Goal: Transaction & Acquisition: Purchase product/service

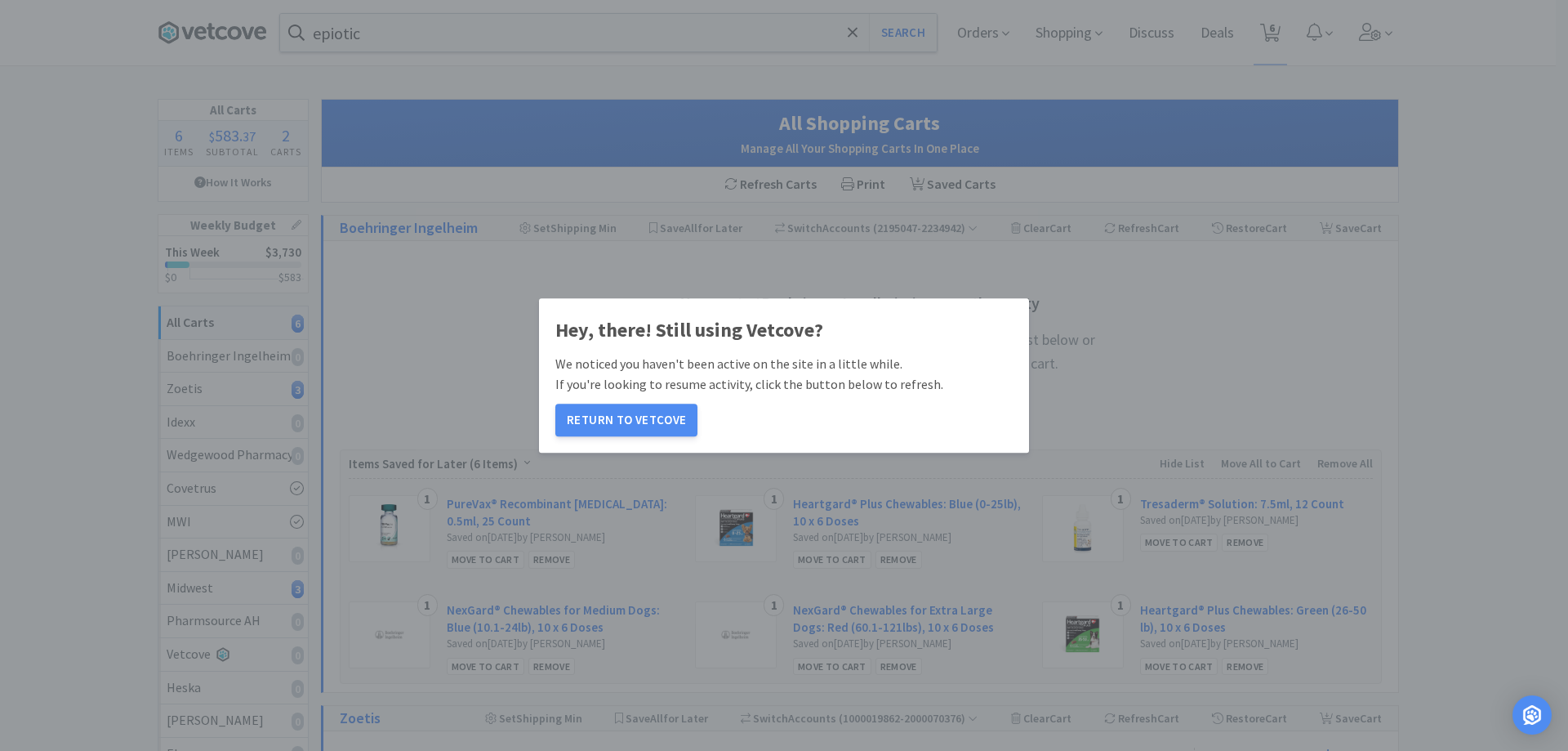
select select "12"
select select "1"
select select "10"
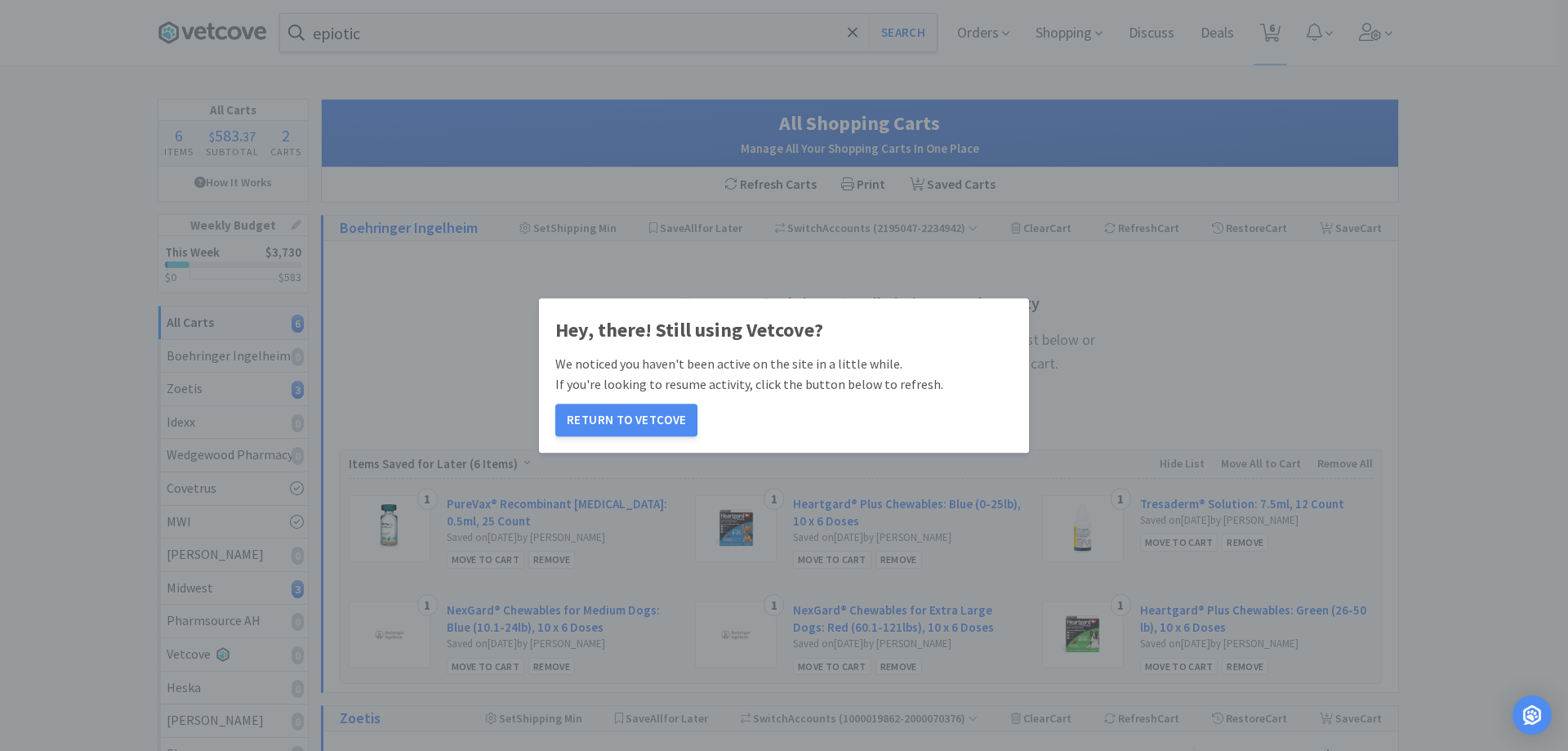
select select "1"
drag, startPoint x: 644, startPoint y: 421, endPoint x: 338, endPoint y: 41, distance: 487.9
click at [647, 418] on button "Return to Vetcove" at bounding box center [626, 420] width 142 height 33
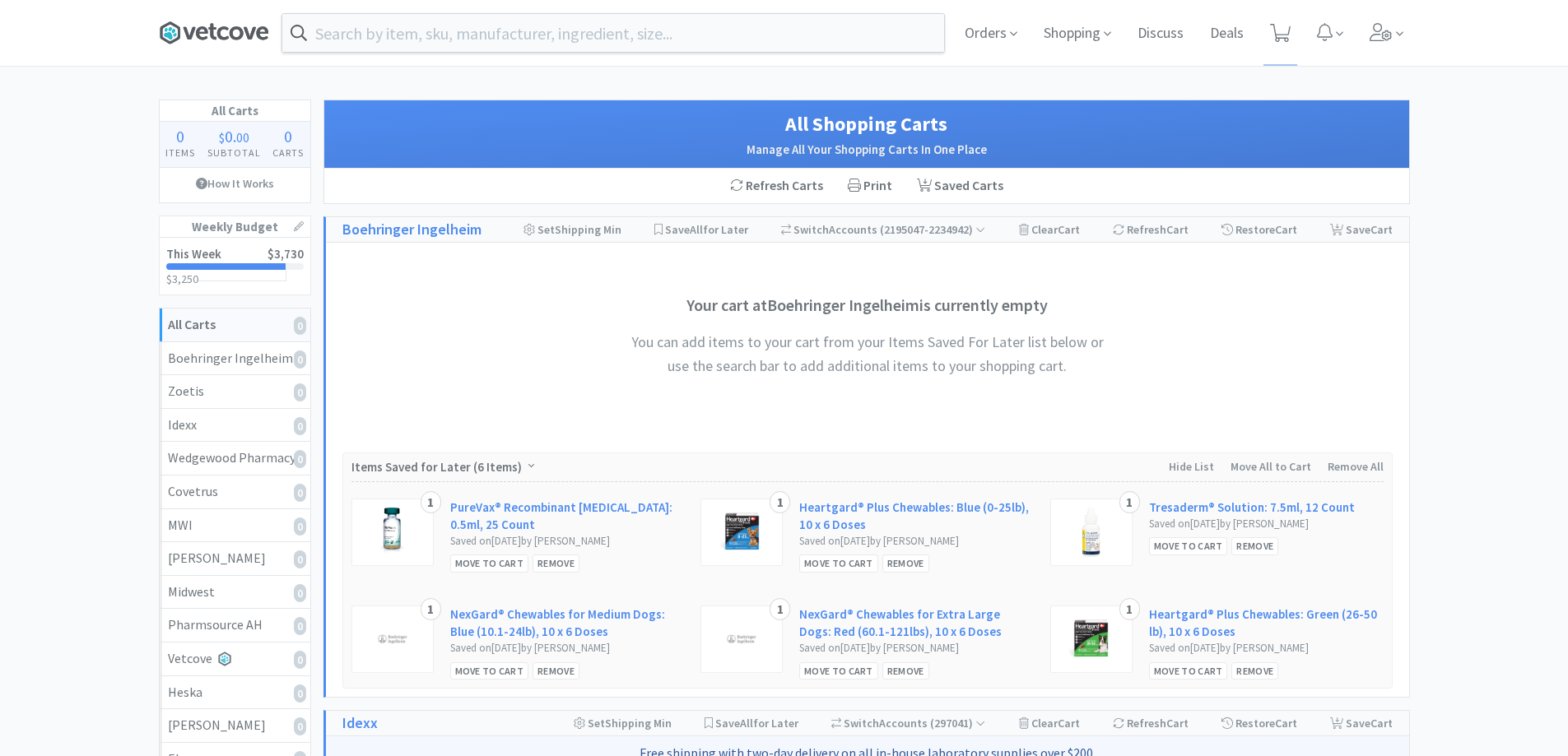
click at [251, 33] on icon at bounding box center [250, 32] width 12 height 12
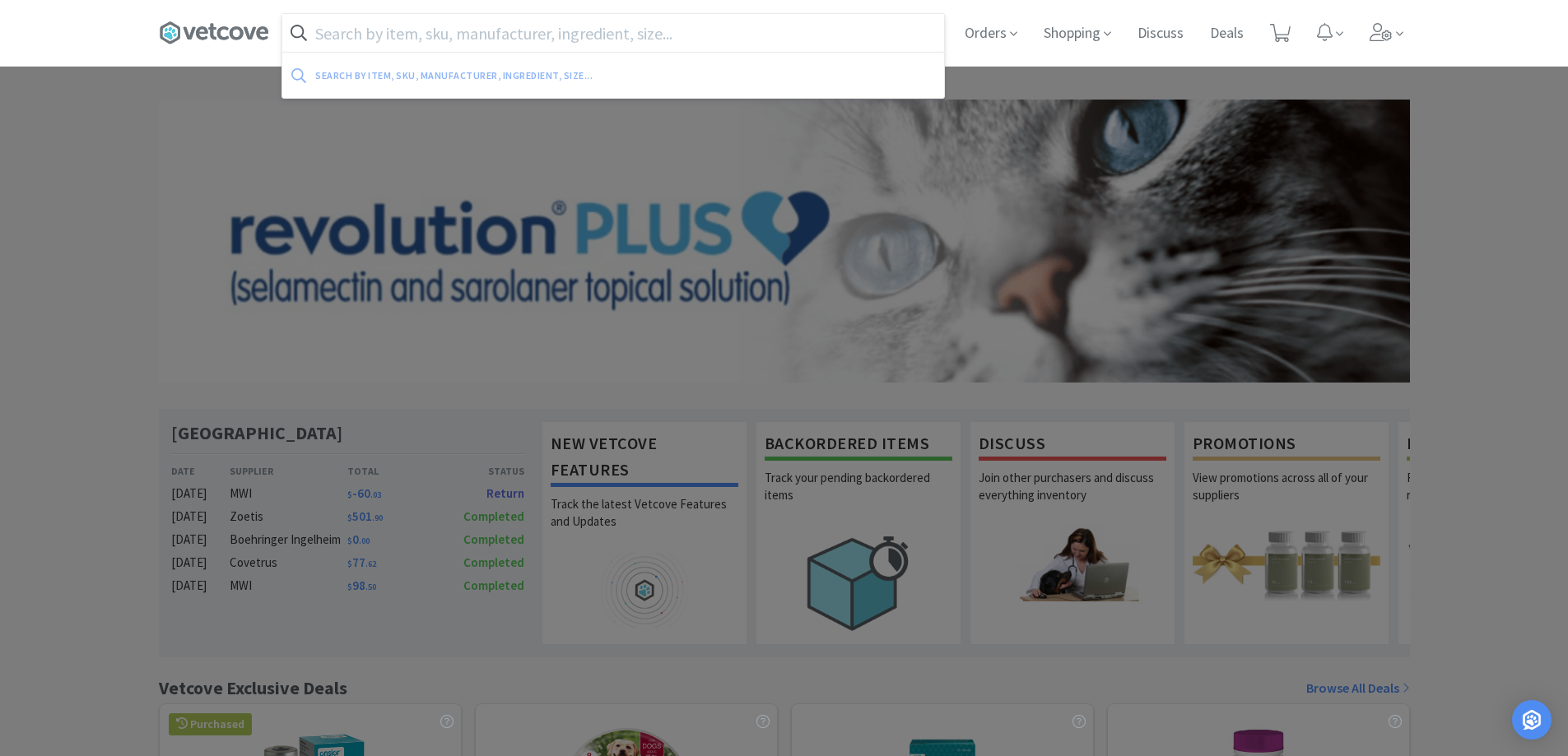
click at [446, 30] on input "text" at bounding box center [613, 32] width 662 height 38
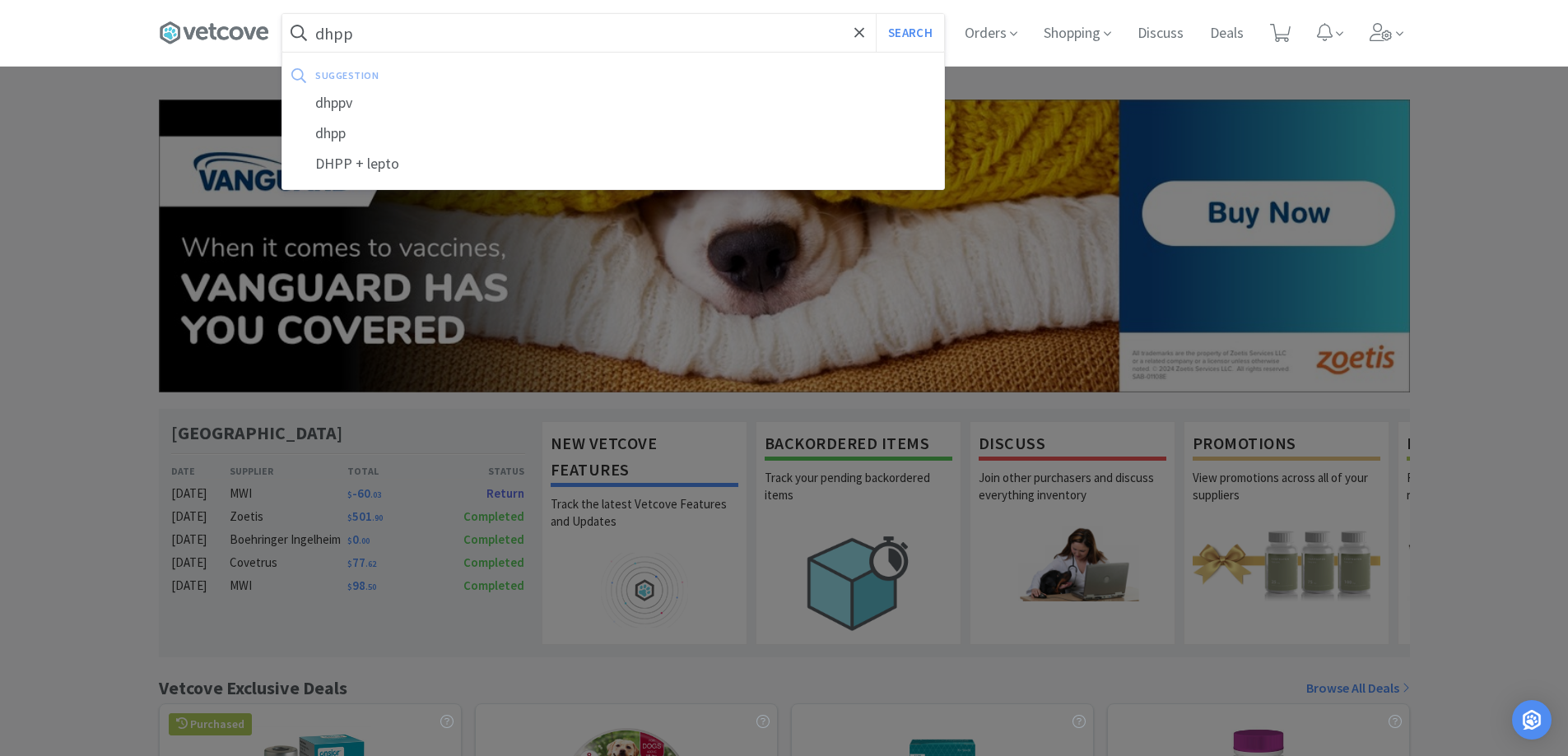
click at [876, 14] on button "Search" at bounding box center [910, 32] width 68 height 38
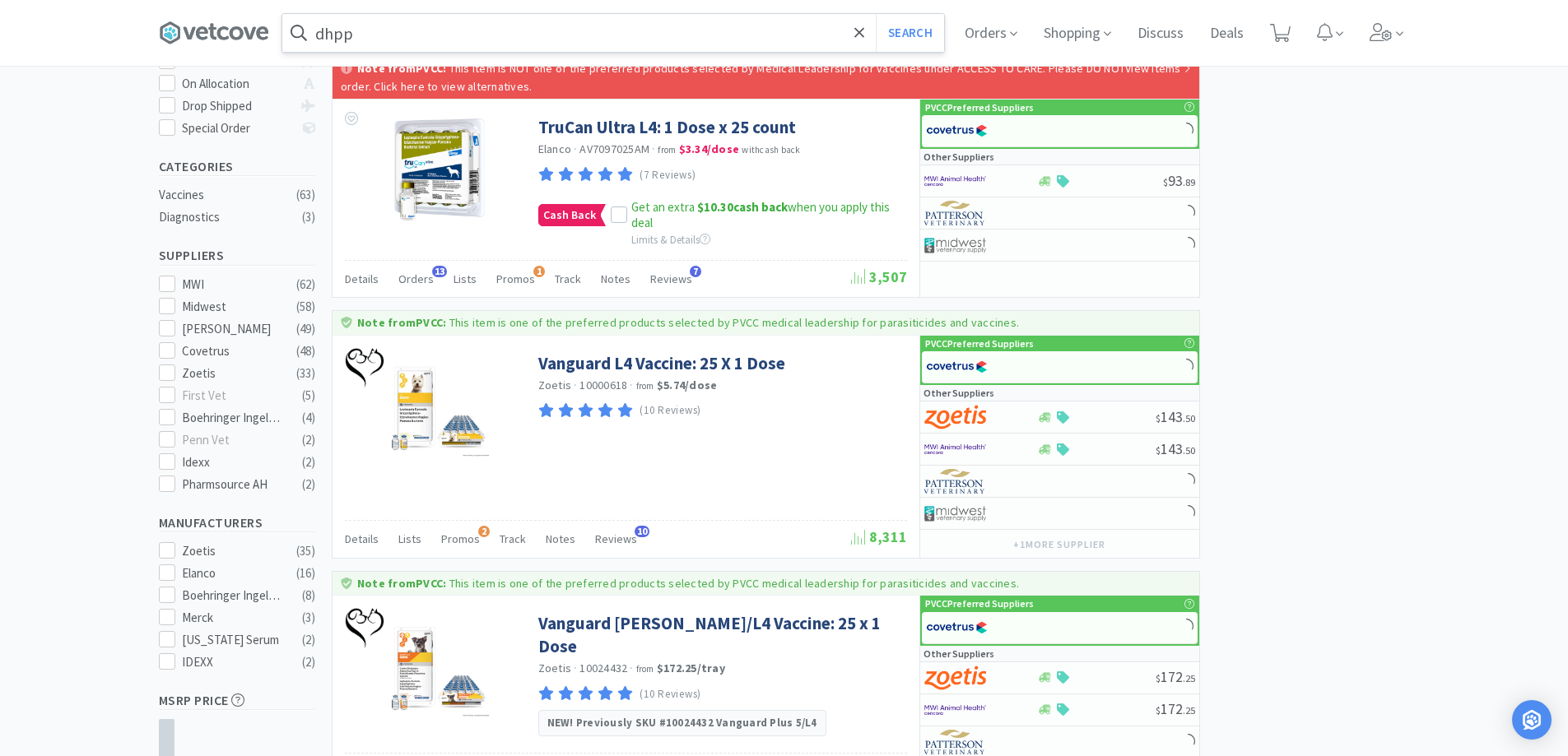
scroll to position [82, 0]
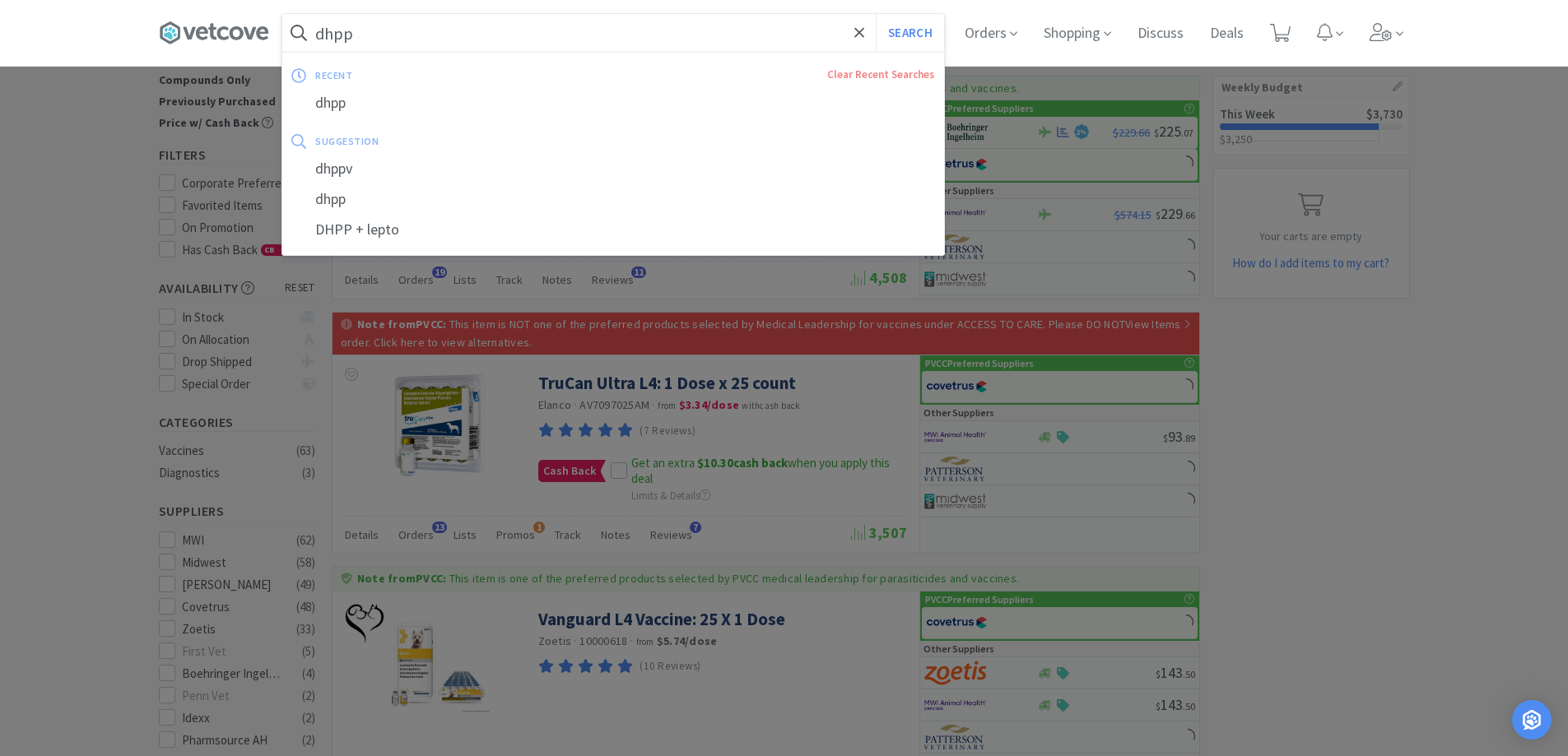
click at [414, 37] on input "dhpp" at bounding box center [613, 32] width 662 height 38
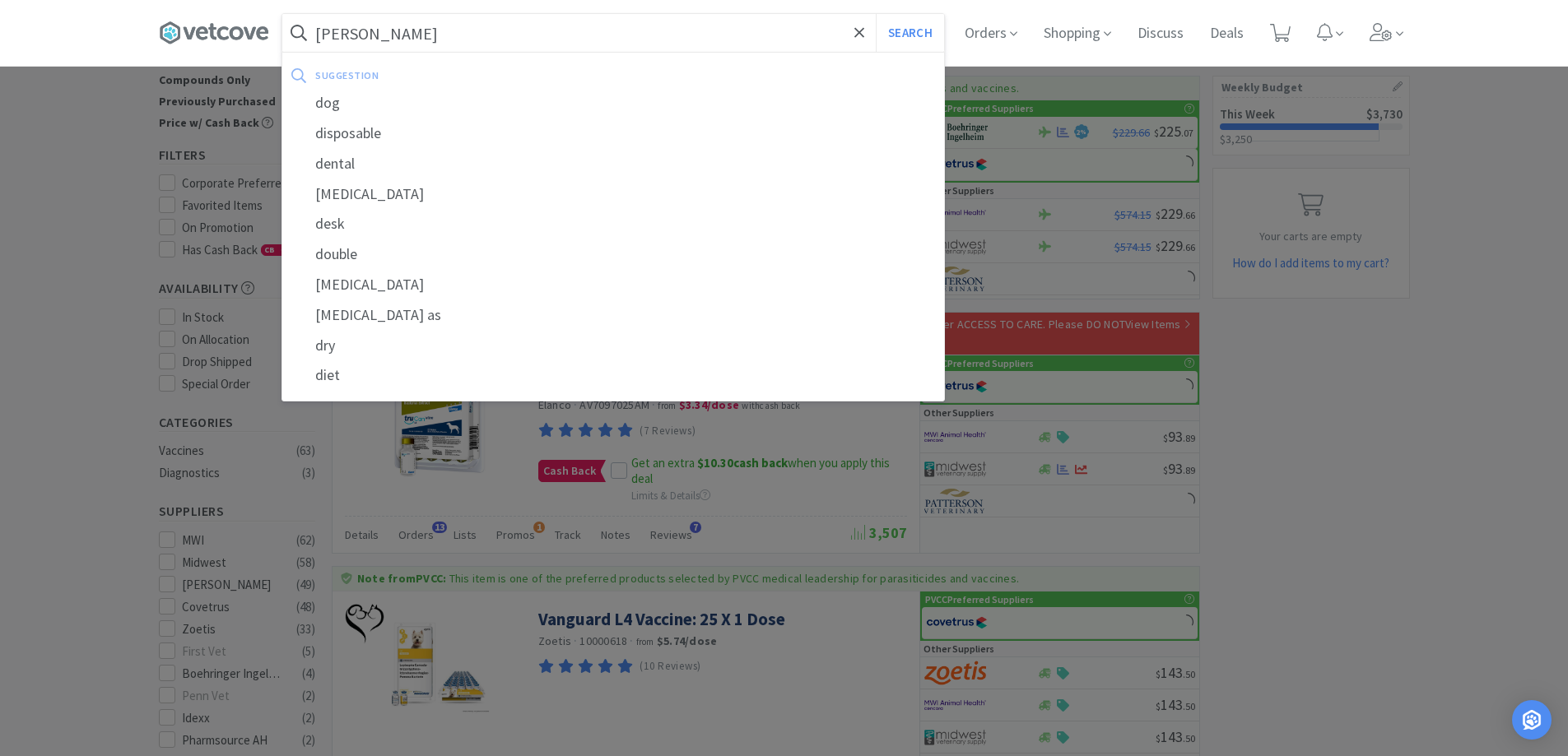
type input "dapp"
click at [876, 14] on button "Search" at bounding box center [910, 32] width 68 height 38
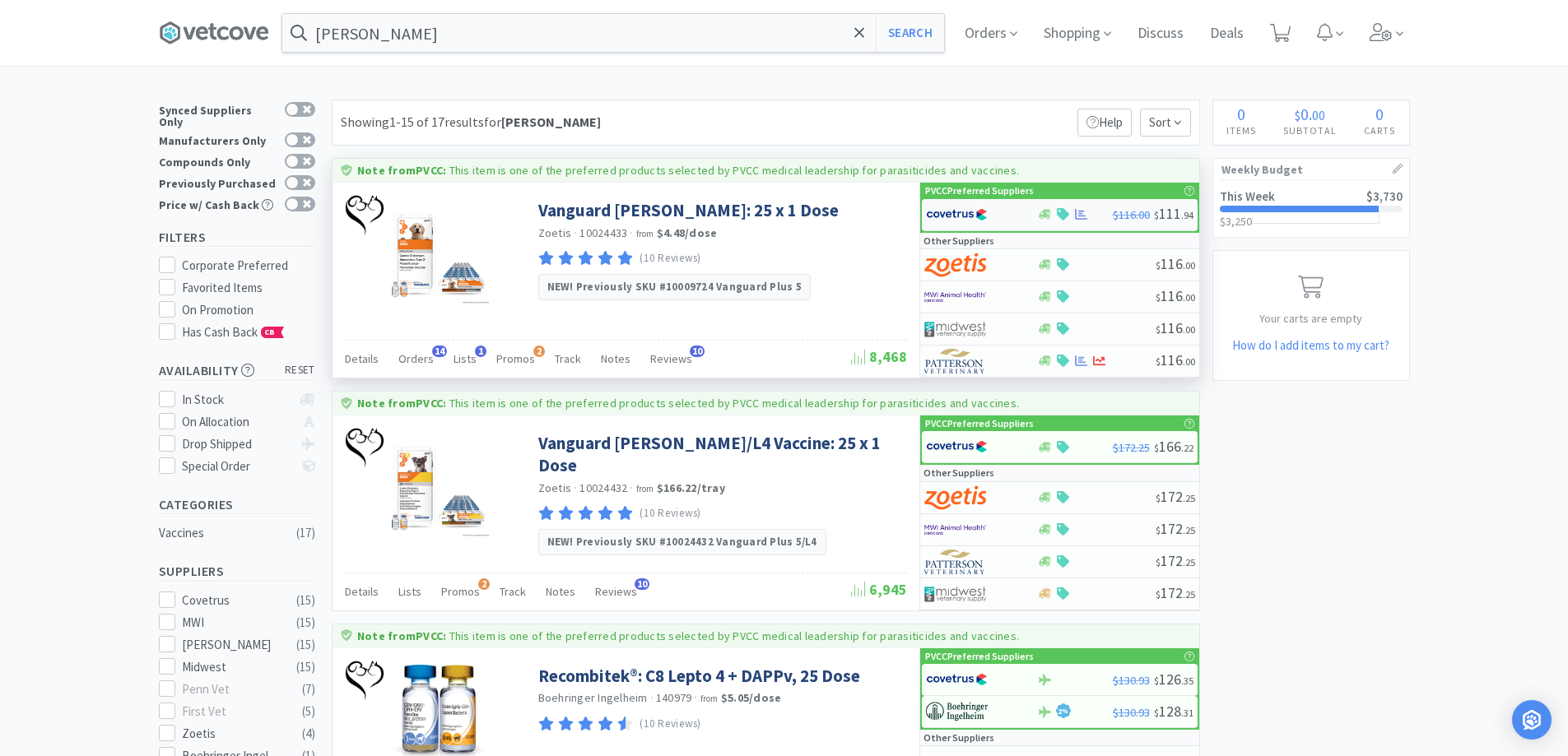
click at [1097, 222] on div "$116.00 $ 111 . 94" at bounding box center [1060, 214] width 276 height 32
select select "1"
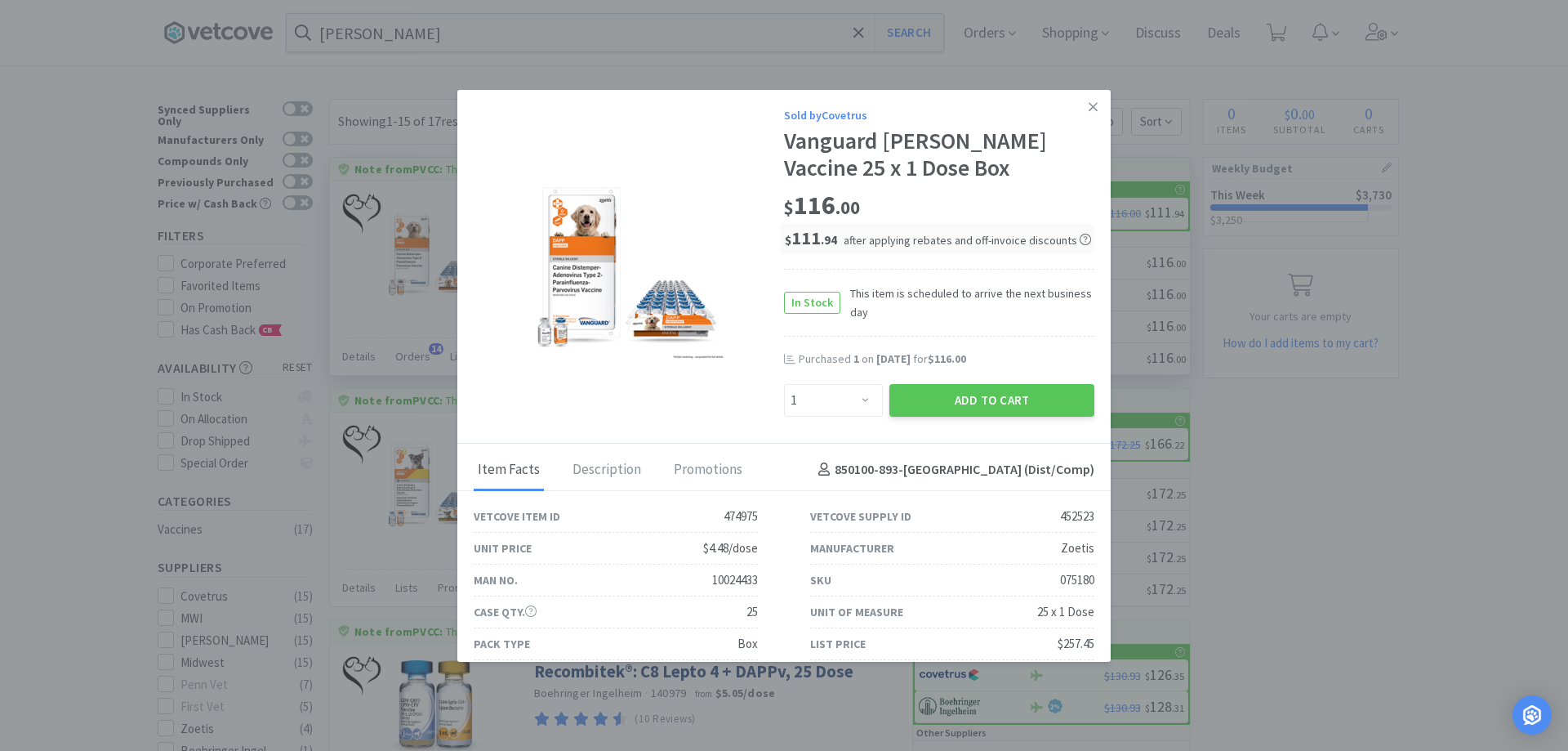
drag, startPoint x: 936, startPoint y: 410, endPoint x: 806, endPoint y: 317, distance: 159.8
click at [934, 409] on button "Add to Cart" at bounding box center [992, 400] width 205 height 33
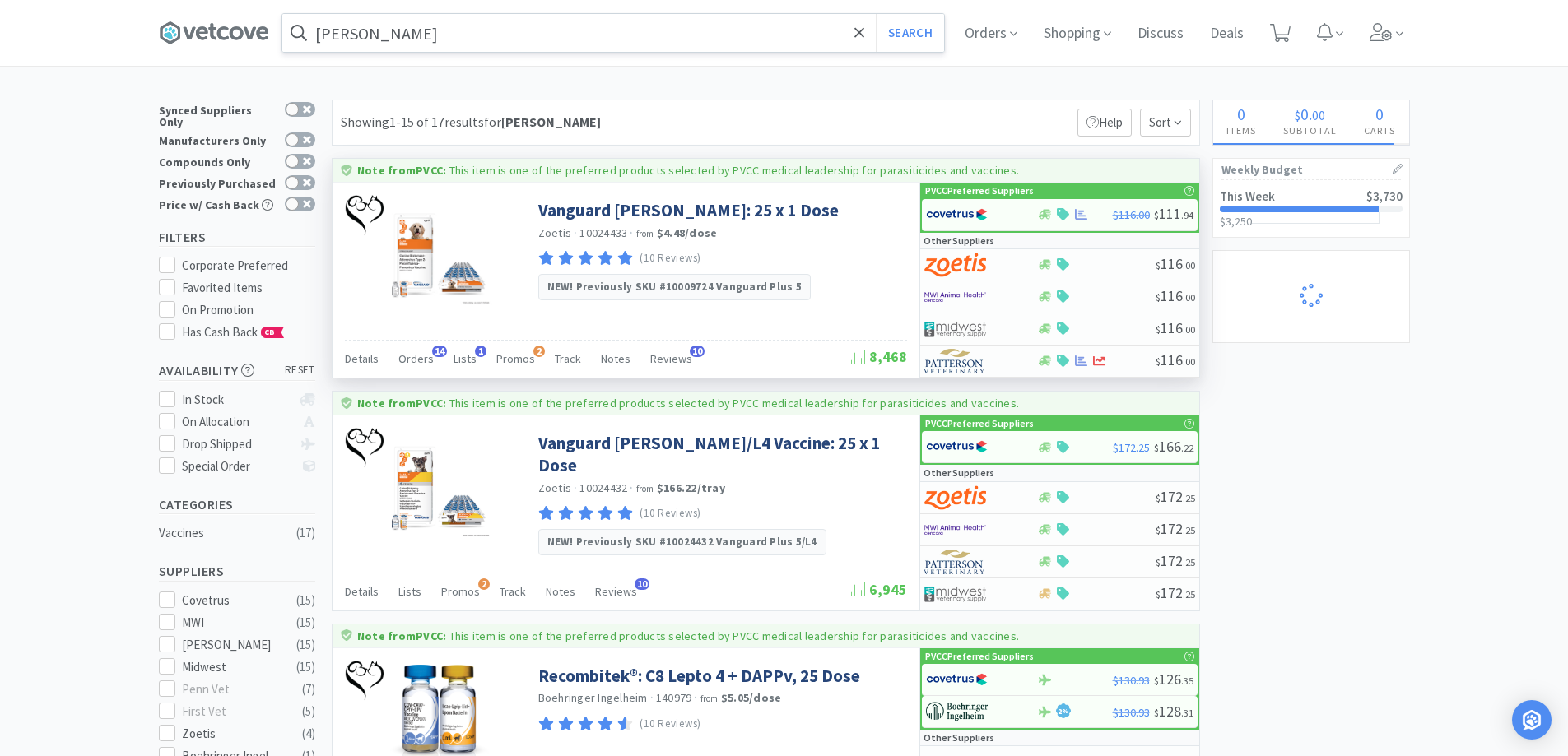
click at [416, 25] on input "dapp" at bounding box center [613, 32] width 662 height 38
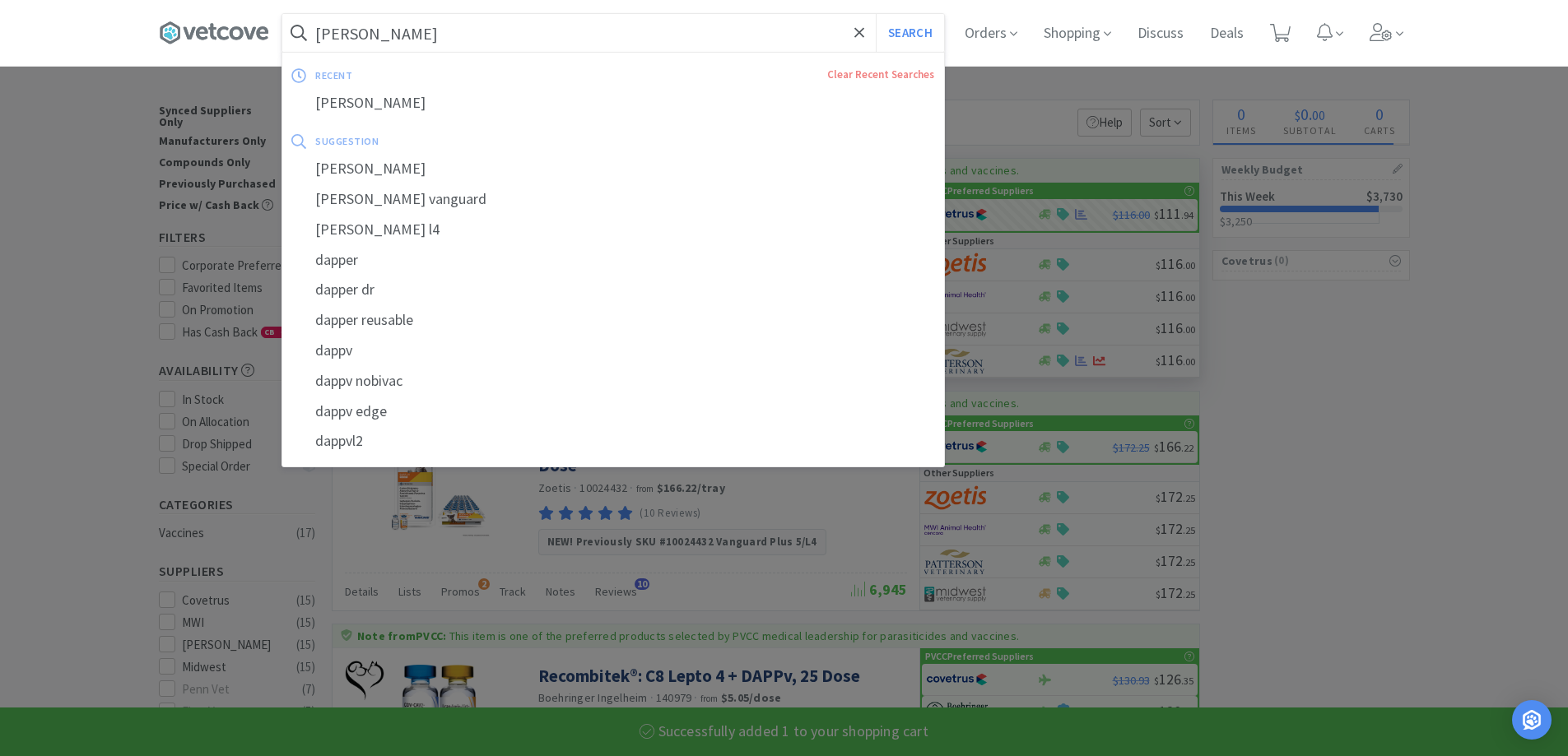
select select "1"
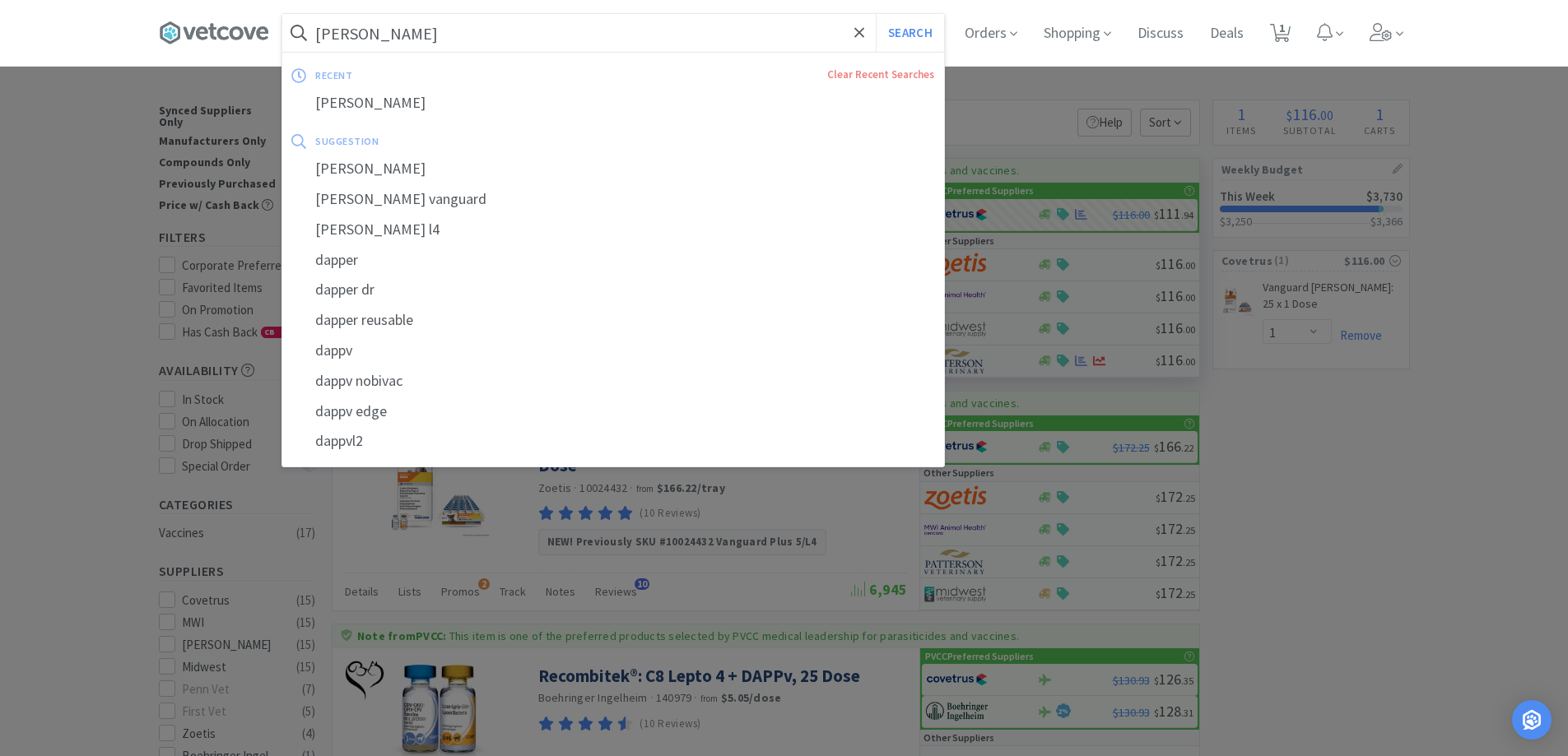
drag, startPoint x: 1467, startPoint y: 215, endPoint x: 863, endPoint y: 184, distance: 604.8
click at [1461, 218] on div at bounding box center [784, 378] width 1568 height 756
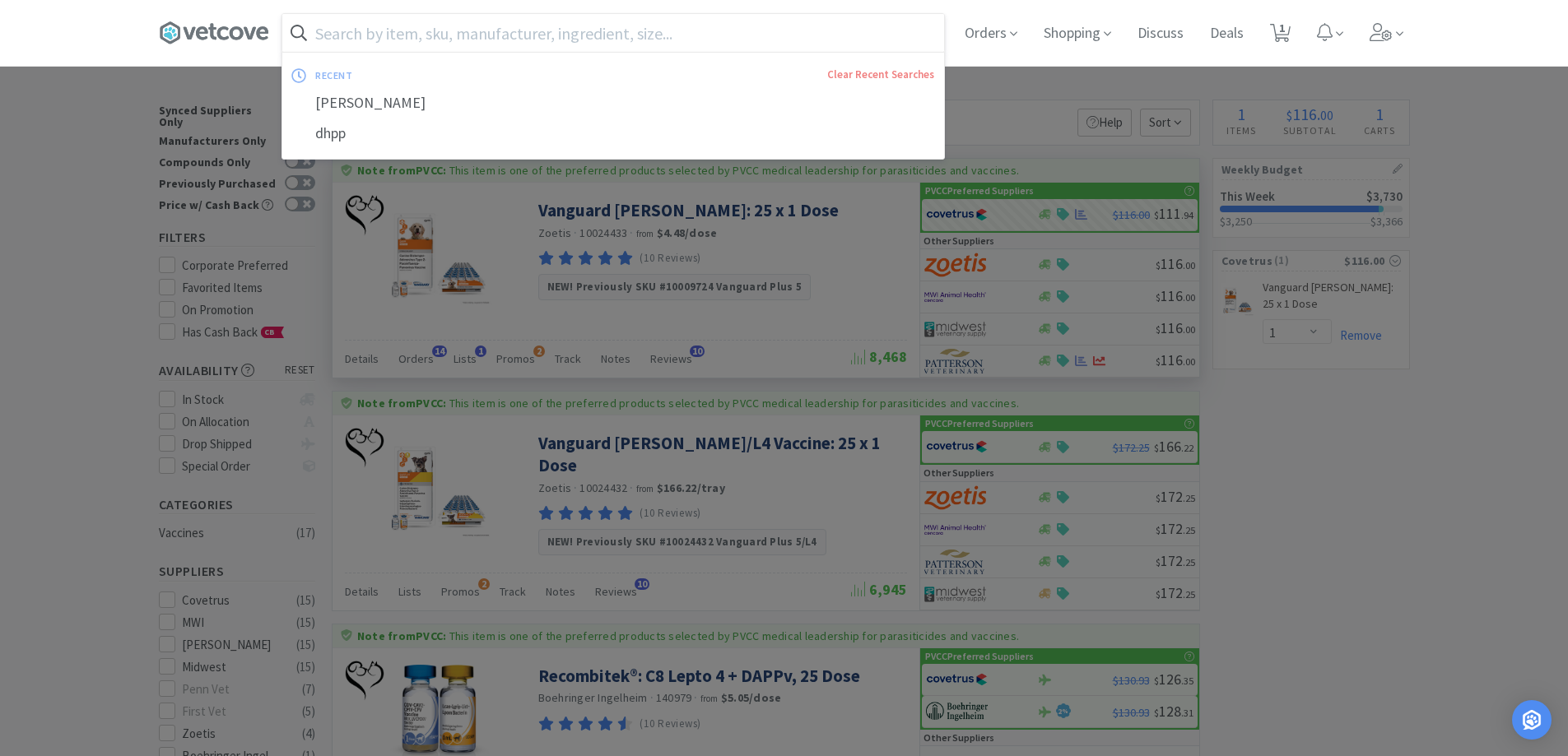
select select "1"
